Goal: Task Accomplishment & Management: Complete application form

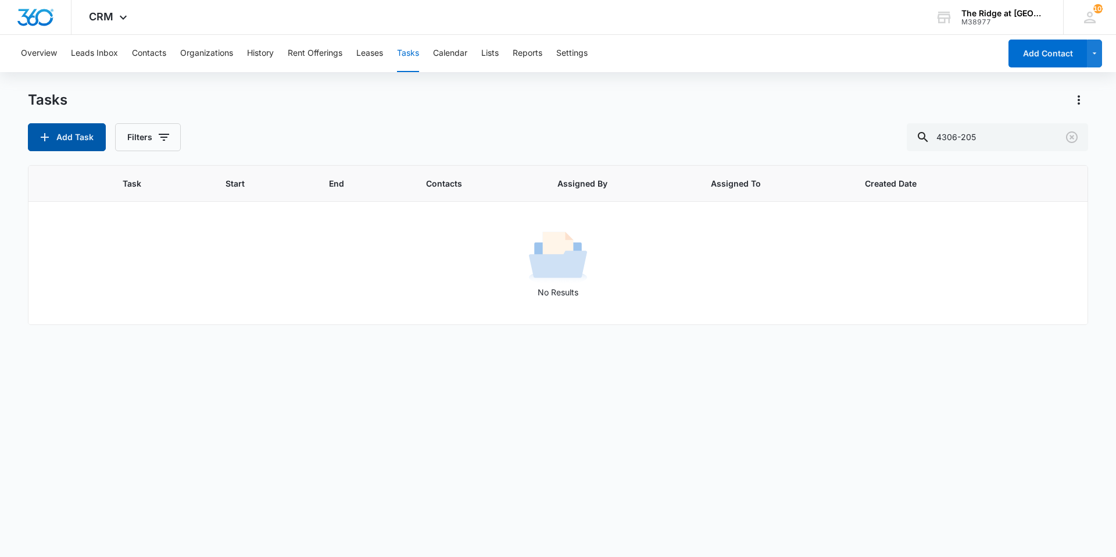
click at [78, 134] on button "Add Task" at bounding box center [67, 137] width 78 height 28
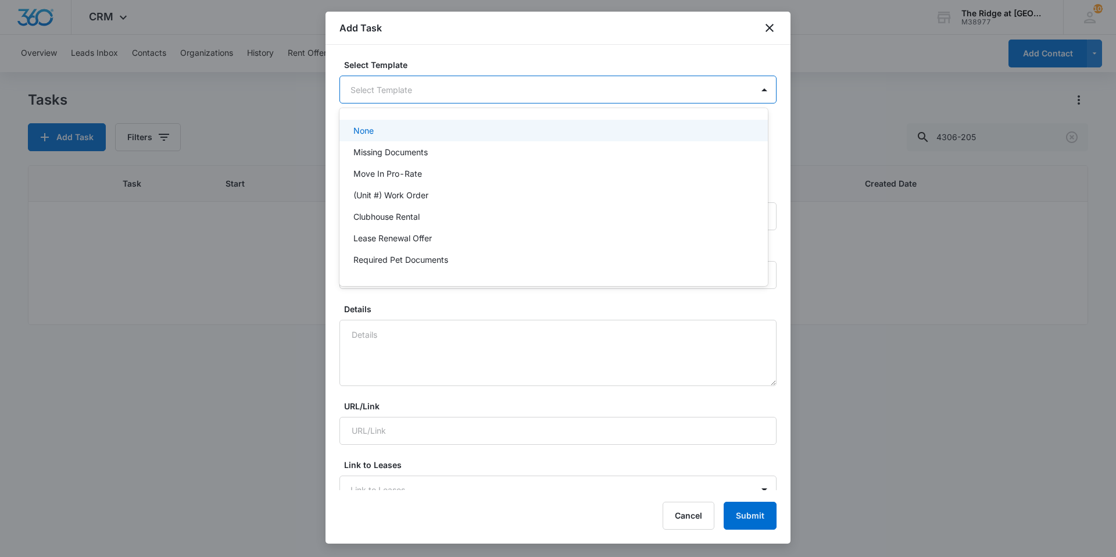
click at [452, 99] on body "CRM Apps Reputation Websites Forms CRM Email Social Content Ads Intelligence Fi…" at bounding box center [558, 278] width 1116 height 557
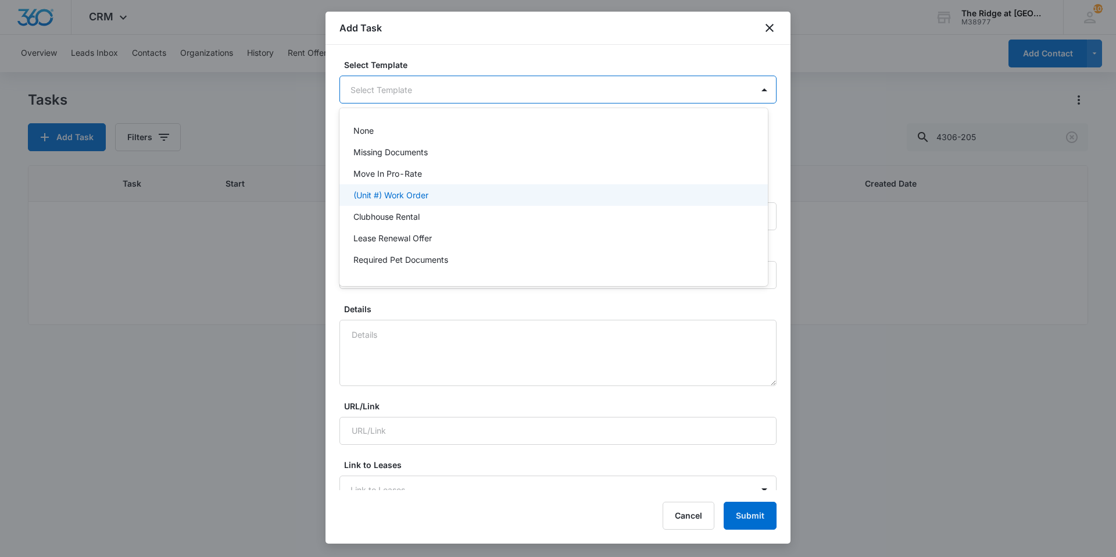
click at [435, 192] on div "(Unit #) Work Order" at bounding box center [552, 195] width 398 height 12
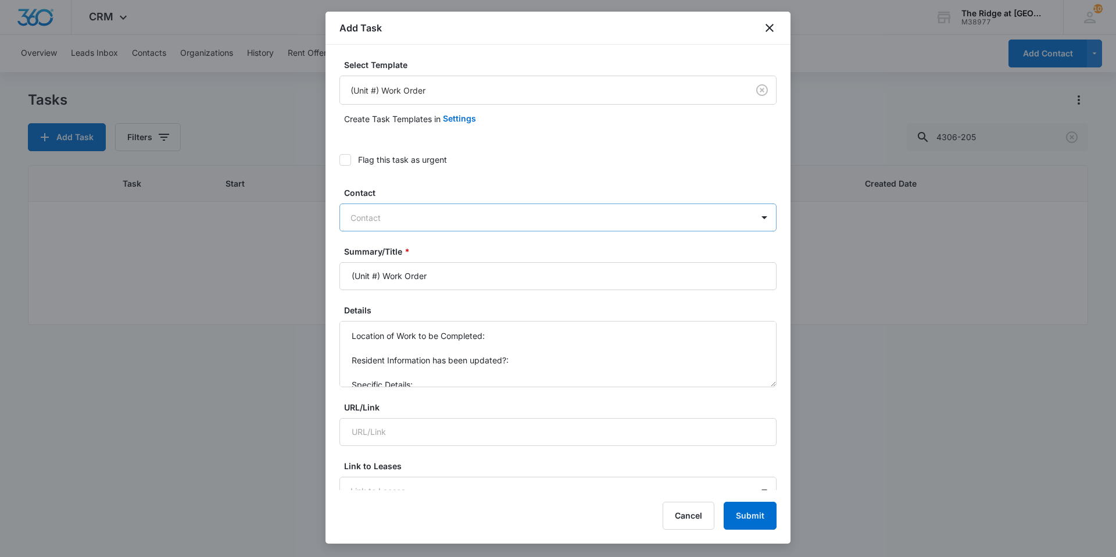
click at [421, 210] on div at bounding box center [550, 217] width 401 height 15
type input "[PERSON_NAME]"
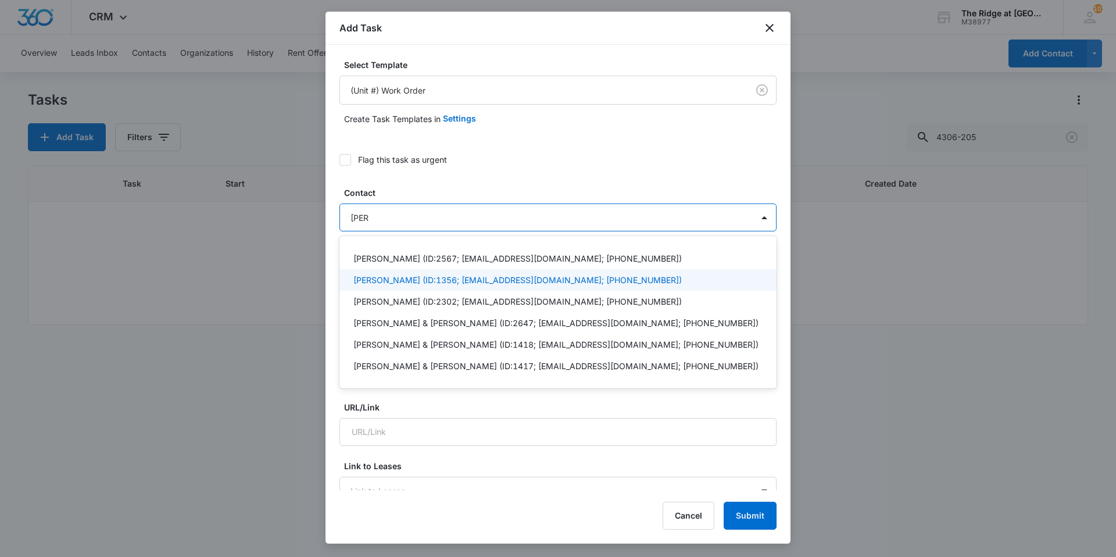
click at [368, 282] on p "[PERSON_NAME] (ID:1356; [EMAIL_ADDRESS][DOMAIN_NAME]; [PHONE_NUMBER])" at bounding box center [517, 280] width 328 height 12
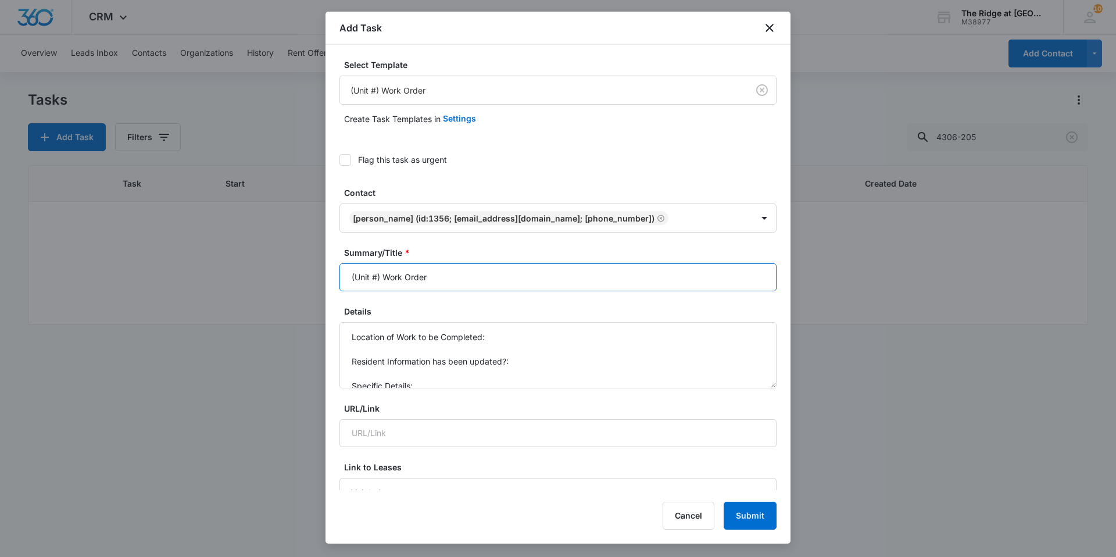
drag, startPoint x: 380, startPoint y: 277, endPoint x: 325, endPoint y: 270, distance: 55.6
click at [325, 270] on body "CRM Apps Reputation Websites Forms CRM Email Social Content Ads Intelligence Fi…" at bounding box center [558, 278] width 1116 height 557
click at [369, 274] on input "4366 Work Order" at bounding box center [557, 277] width 437 height 28
click at [539, 271] on input "4366-105 Work Order" at bounding box center [557, 277] width 437 height 28
type input "4366-105 Work Order Ceiling Fan Globe"
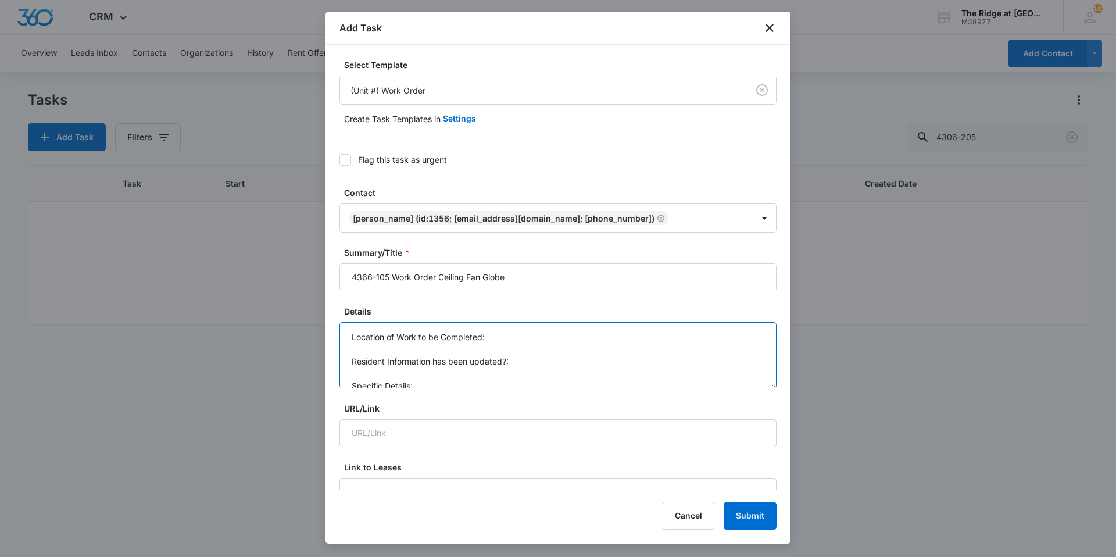
scroll to position [12, 0]
drag, startPoint x: 348, startPoint y: 334, endPoint x: 436, endPoint y: 393, distance: 105.9
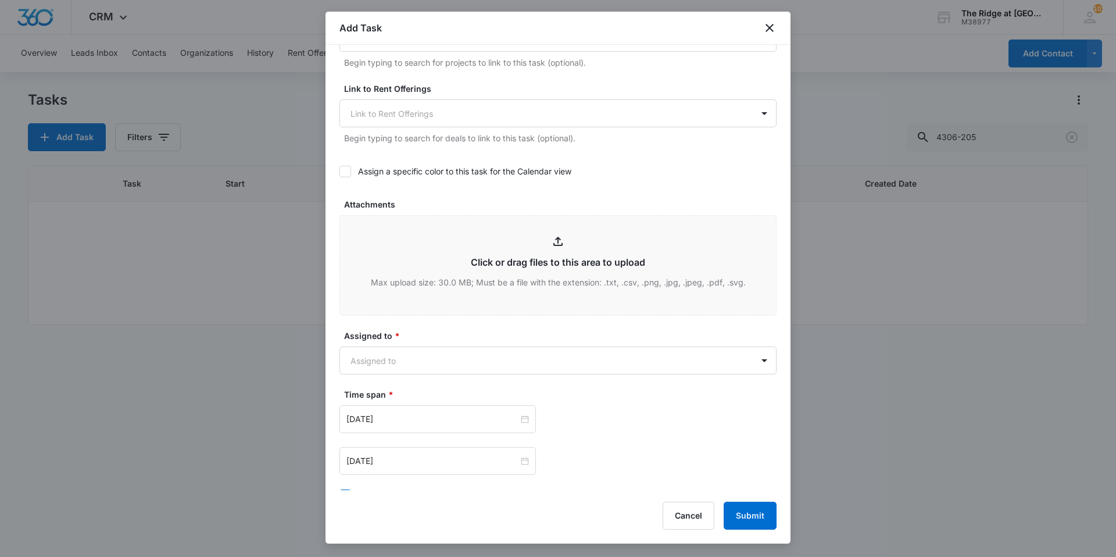
scroll to position [581, 0]
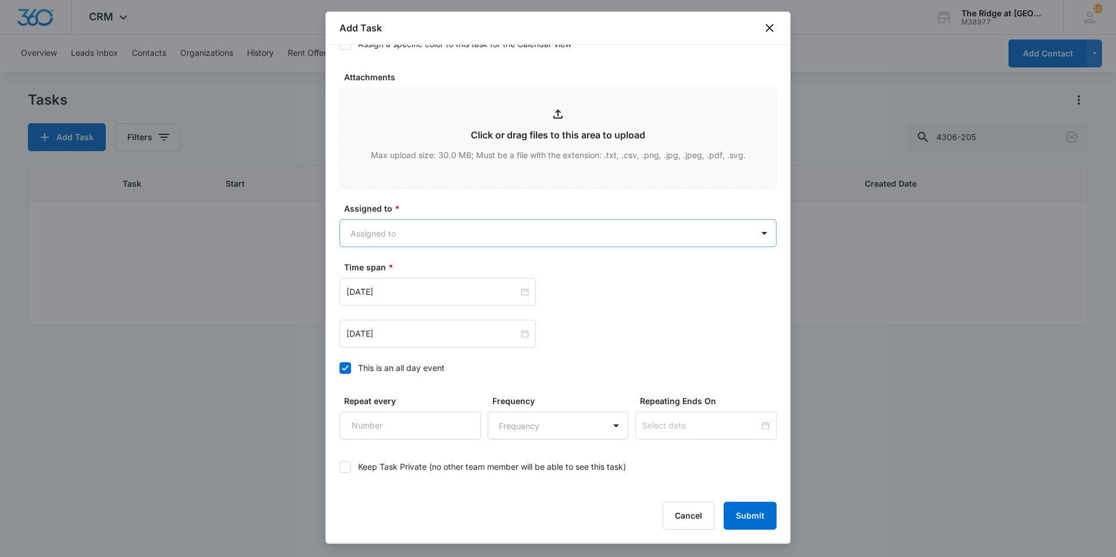
type textarea "Fan globe fell off in son's room; please check both ceiling fans for safety."
click at [410, 238] on body "CRM Apps Reputation Websites Forms CRM Email Social Content Ads Intelligence Fi…" at bounding box center [558, 278] width 1116 height 557
type input "ric"
click at [378, 268] on p "Ricardo Marin" at bounding box center [386, 274] width 67 height 12
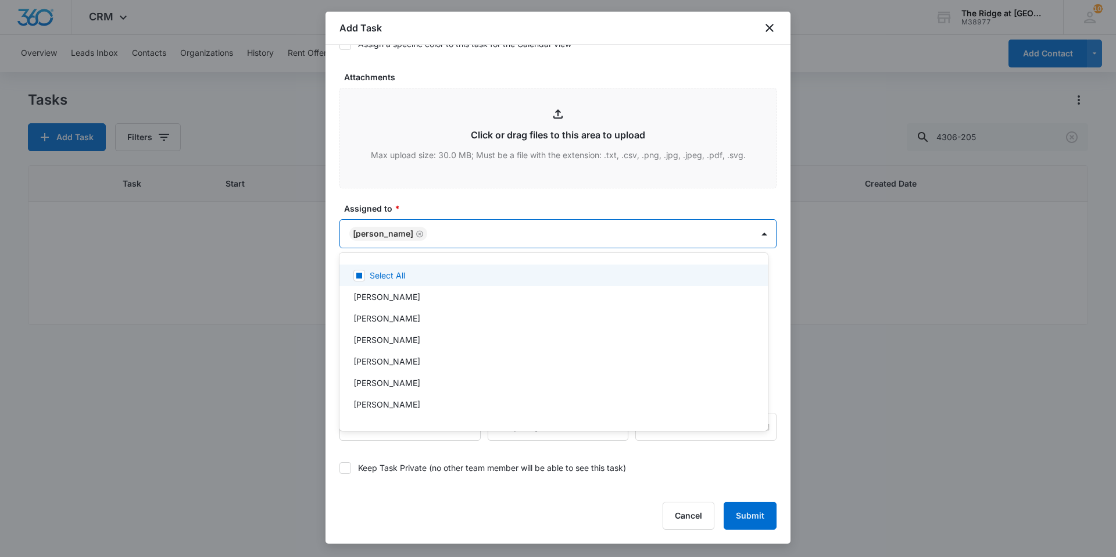
click at [427, 216] on div at bounding box center [558, 278] width 1116 height 557
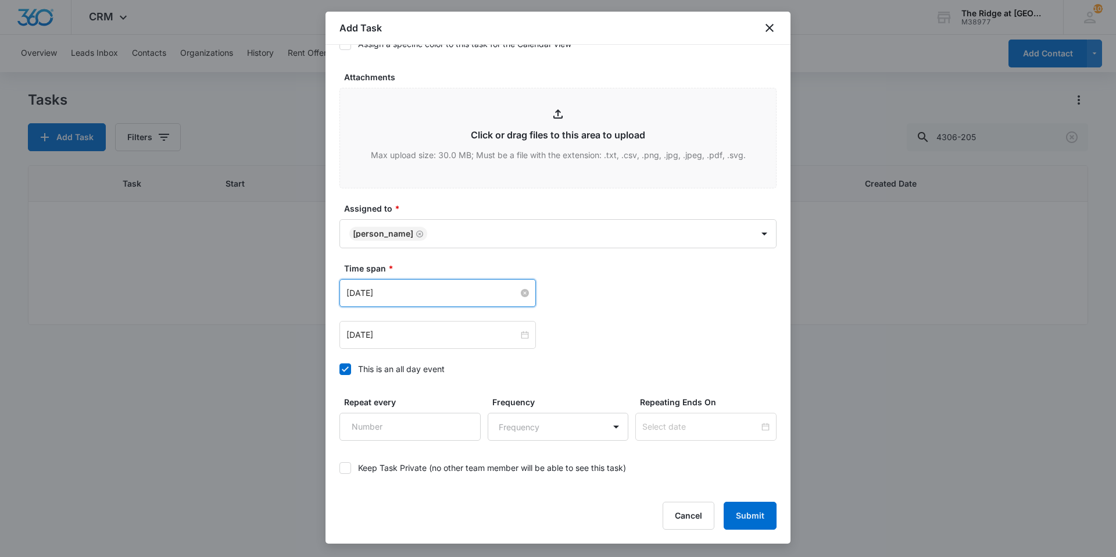
click at [415, 299] on input "Aug 1, 2023" at bounding box center [432, 292] width 172 height 13
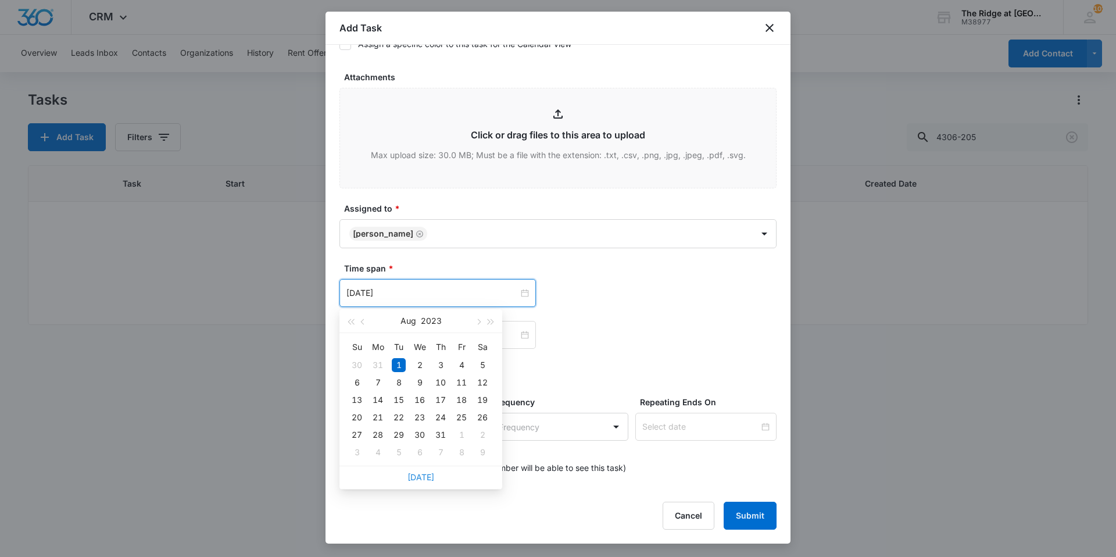
click at [423, 475] on link "Today" at bounding box center [420, 477] width 27 height 10
type input "Oct 9, 2025"
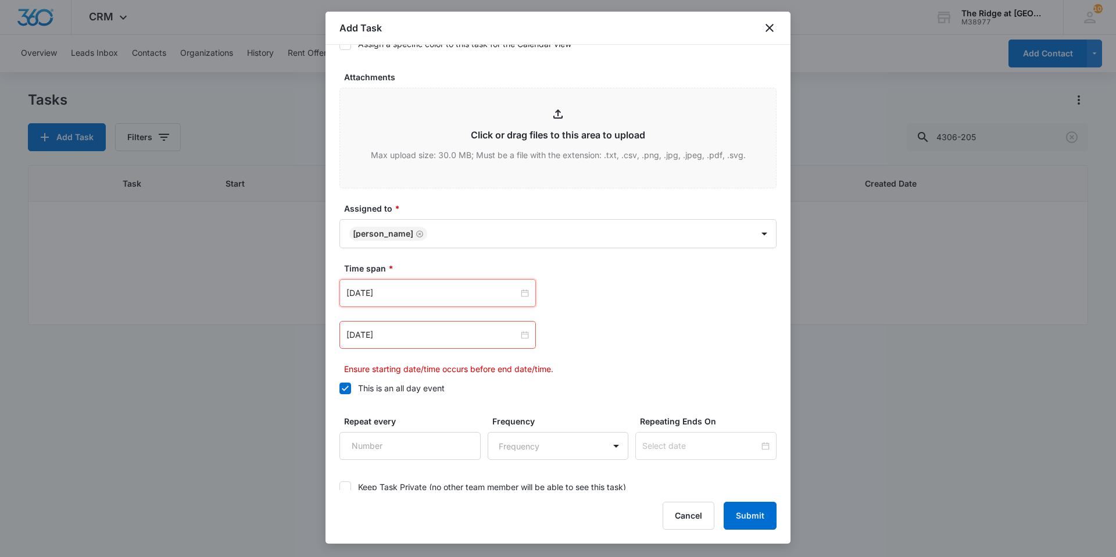
click at [430, 267] on label "Time span *" at bounding box center [562, 268] width 437 height 12
click at [410, 334] on input "Aug 2, 2023" at bounding box center [432, 334] width 172 height 13
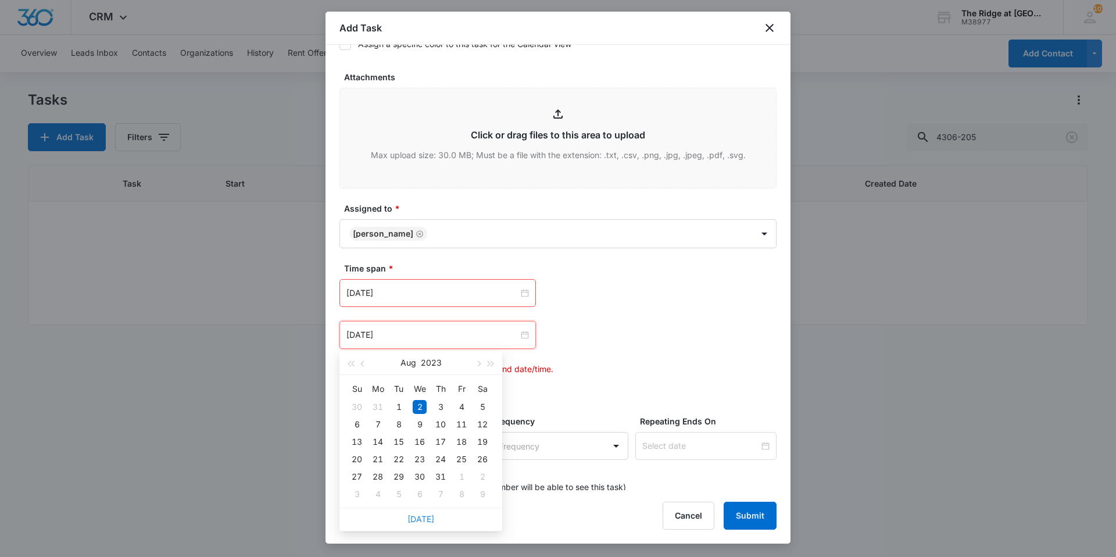
click at [421, 519] on link "Today" at bounding box center [420, 519] width 27 height 10
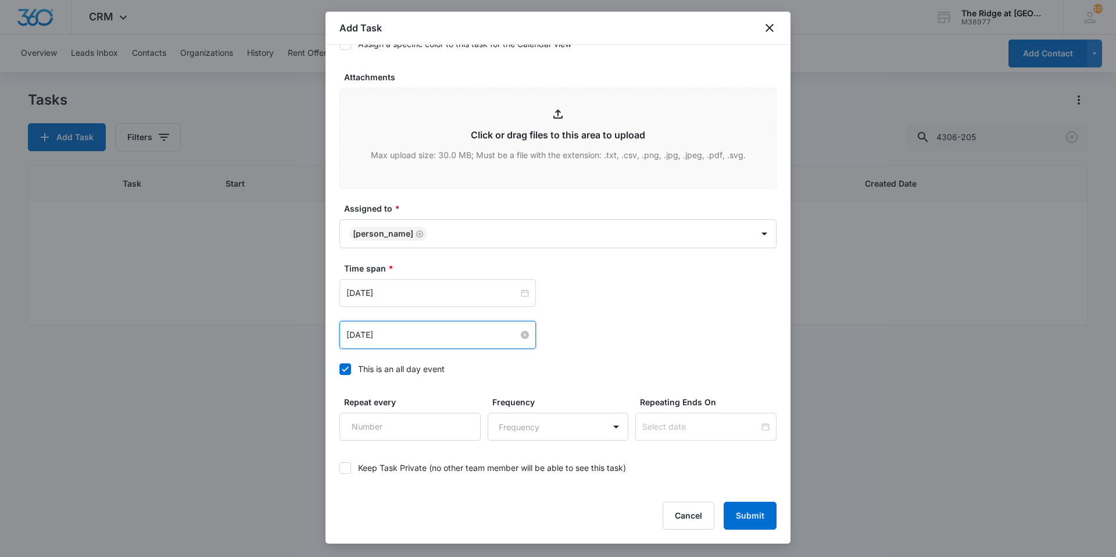
click at [434, 339] on input "Oct 9, 2025" at bounding box center [432, 334] width 172 height 13
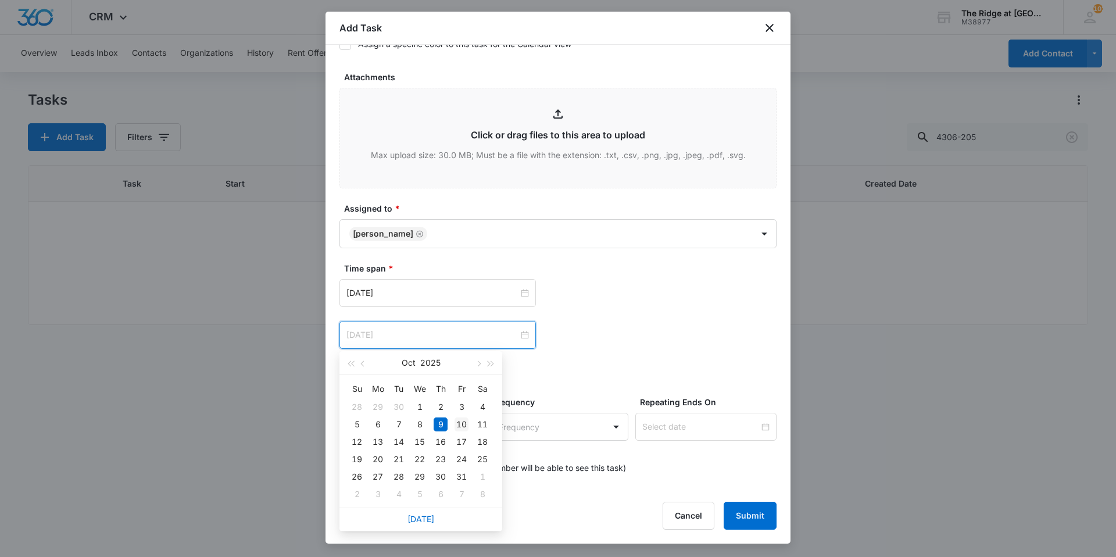
type input "Oct 10, 2025"
click at [458, 427] on div "10" at bounding box center [461, 424] width 14 height 14
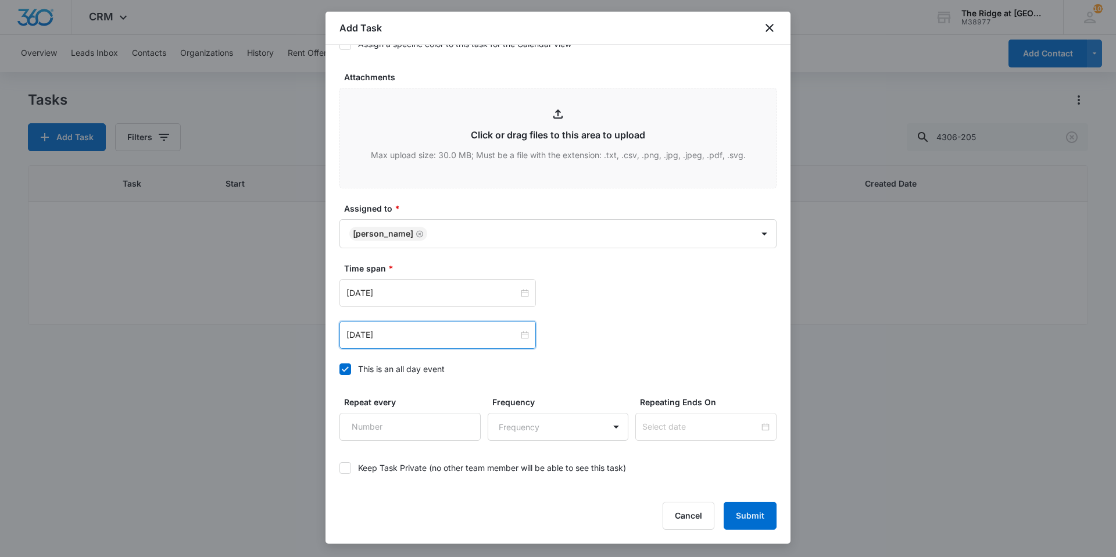
click at [600, 345] on div "Oct 10, 2025 Oct 2025 Su Mo Tu We Th Fr Sa 28 29 30 1 2 3 4 5 6 7 8 9 10 11 12 …" at bounding box center [557, 335] width 437 height 28
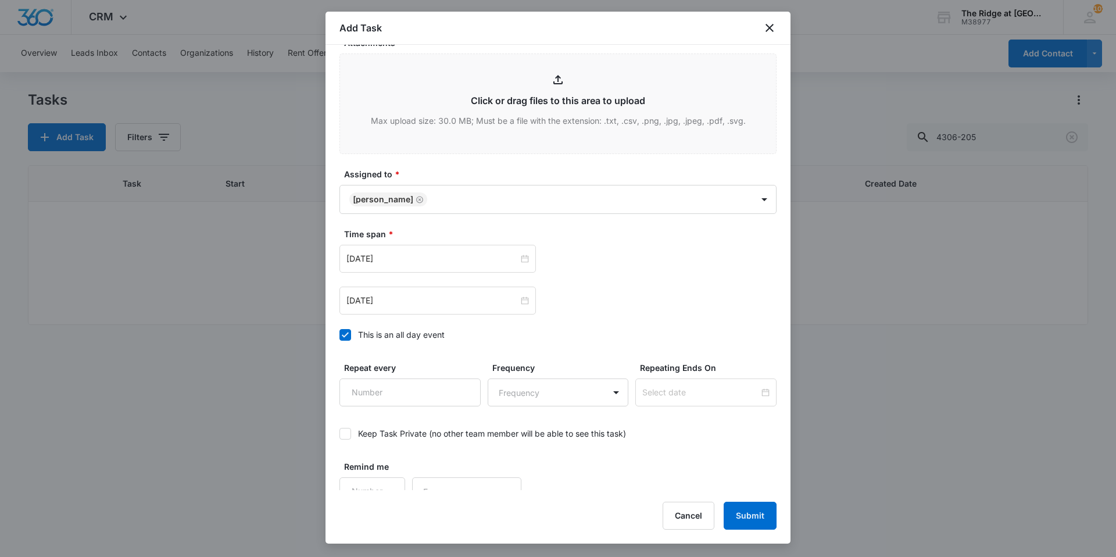
scroll to position [631, 0]
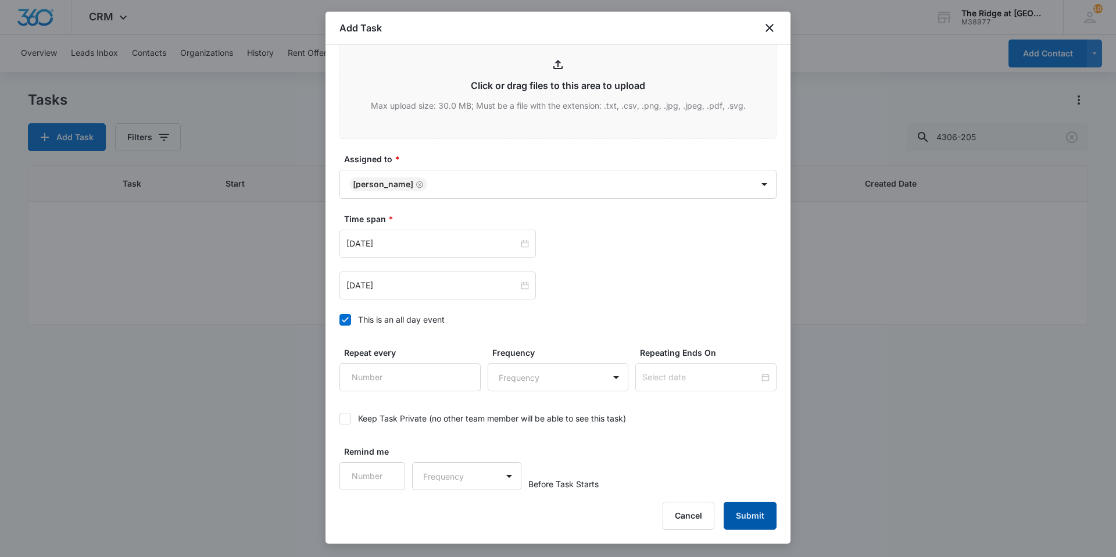
click at [747, 515] on button "Submit" at bounding box center [750, 516] width 53 height 28
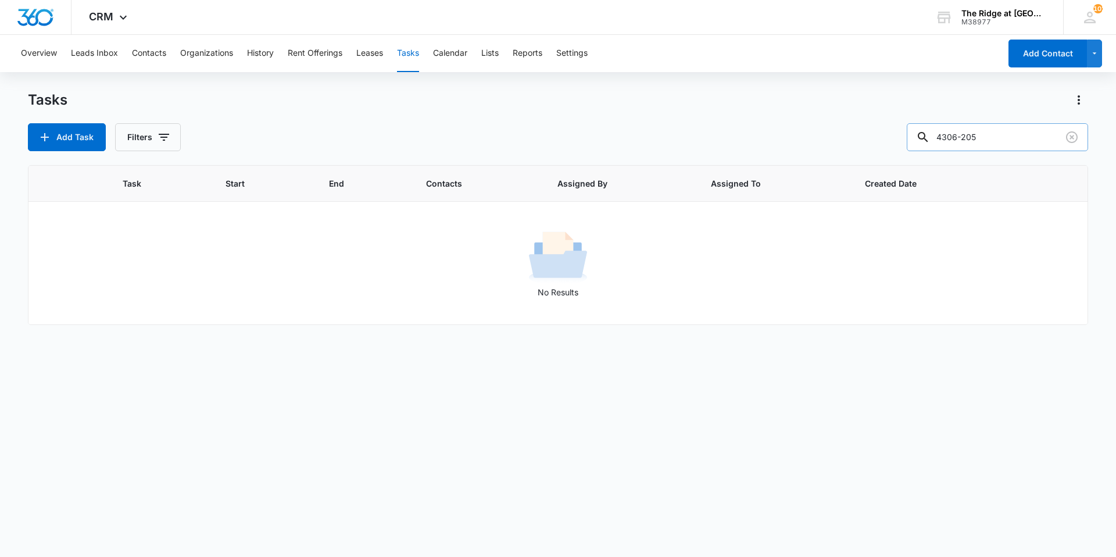
drag, startPoint x: 976, startPoint y: 131, endPoint x: 927, endPoint y: 134, distance: 48.3
click at [932, 134] on div "4306-205" at bounding box center [997, 137] width 181 height 28
type input "4326-201"
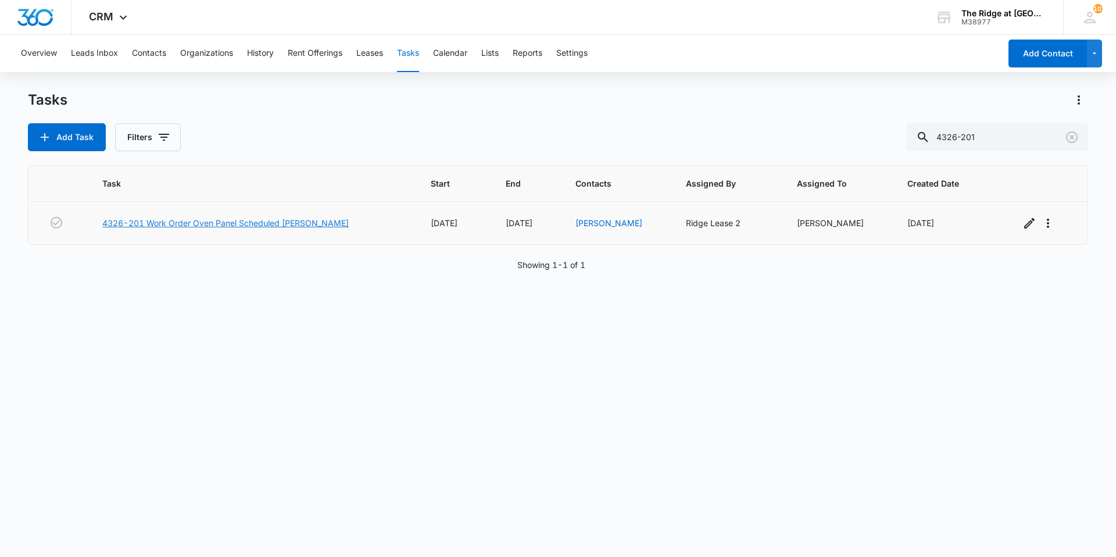
click at [226, 220] on link "4326-201 Work Order Oven Panel Scheduled Manweiler" at bounding box center [225, 223] width 246 height 12
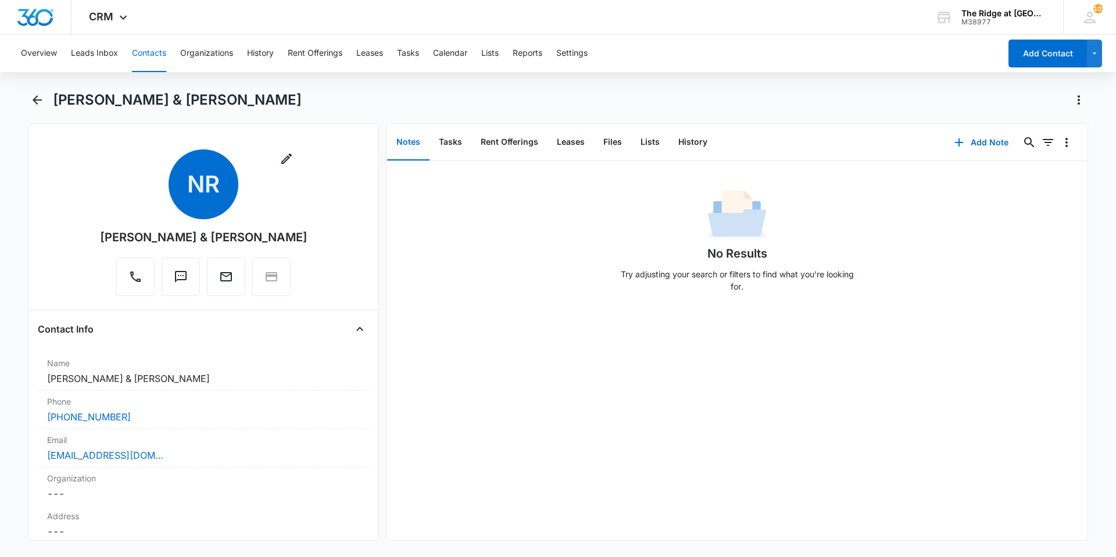
scroll to position [116, 0]
